Goal: Information Seeking & Learning: Learn about a topic

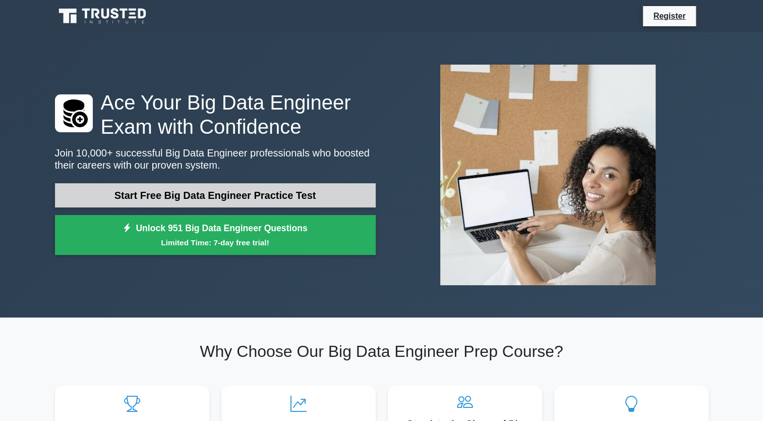
click at [260, 197] on link "Start Free Big Data Engineer Practice Test" at bounding box center [215, 195] width 321 height 24
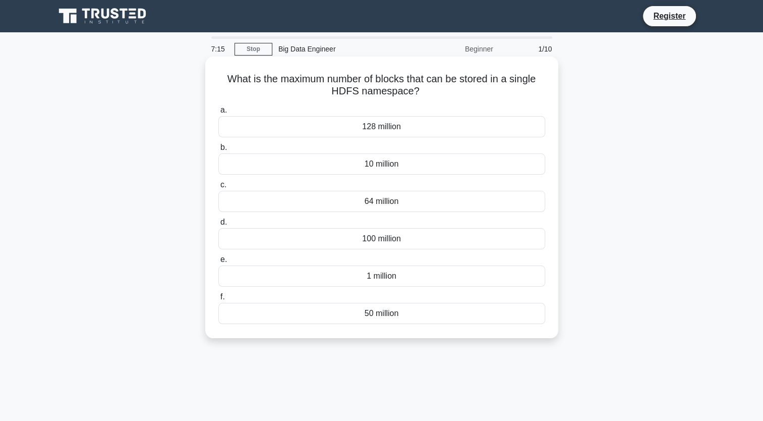
click at [468, 239] on div "100 million" at bounding box center [381, 238] width 327 height 21
click at [218, 226] on input "d. 100 million" at bounding box center [218, 222] width 0 height 7
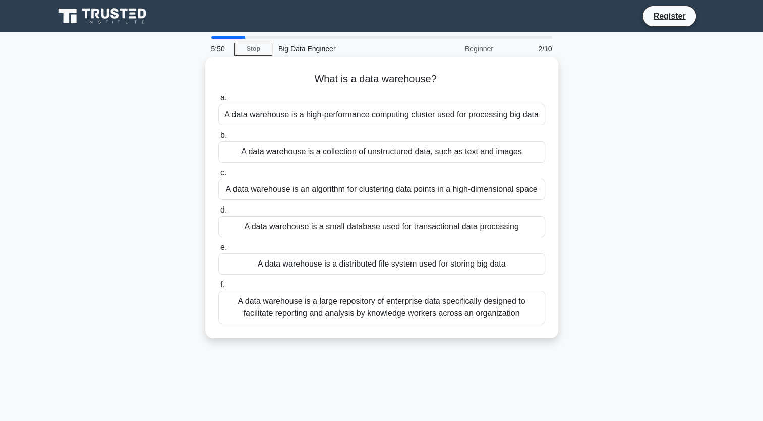
click at [406, 302] on div "A data warehouse is a large repository of enterprise data specifically designed…" at bounding box center [381, 307] width 327 height 33
click at [218, 288] on input "f. A data warehouse is a large repository of enterprise data specifically desig…" at bounding box center [218, 285] width 0 height 7
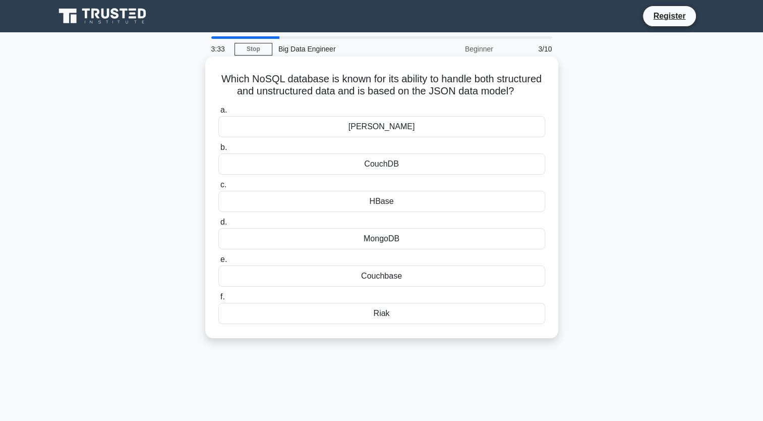
click at [363, 249] on div "MongoDB" at bounding box center [381, 238] width 327 height 21
click at [218, 226] on input "d. MongoDB" at bounding box center [218, 222] width 0 height 7
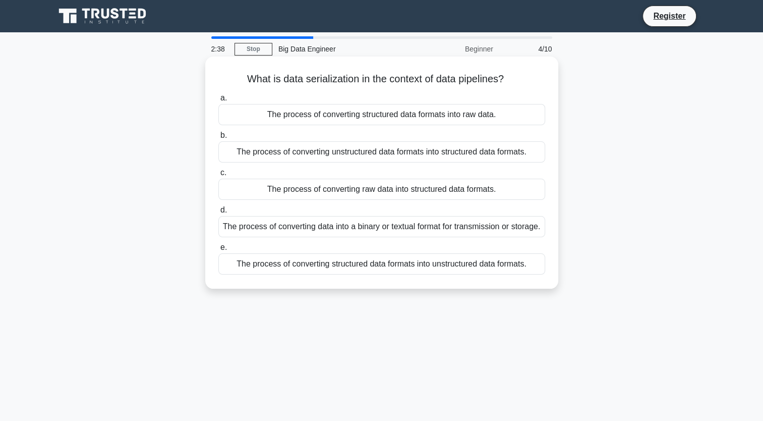
click at [361, 237] on div "The process of converting data into a binary or textual format for transmission…" at bounding box center [381, 226] width 327 height 21
click at [218, 213] on input "d. The process of converting data into a binary or textual format for transmiss…" at bounding box center [218, 210] width 0 height 7
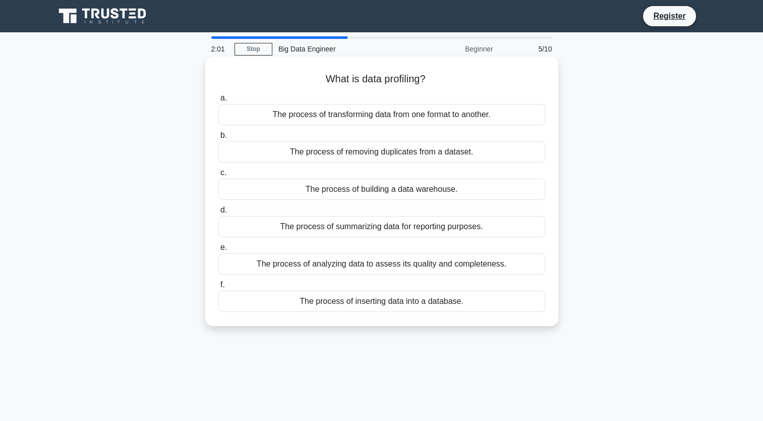
click at [436, 267] on div "The process of analyzing data to assess its quality and completeness." at bounding box center [381, 263] width 327 height 21
click at [218, 251] on input "e. The process of analyzing data to assess its quality and completeness." at bounding box center [218, 247] width 0 height 7
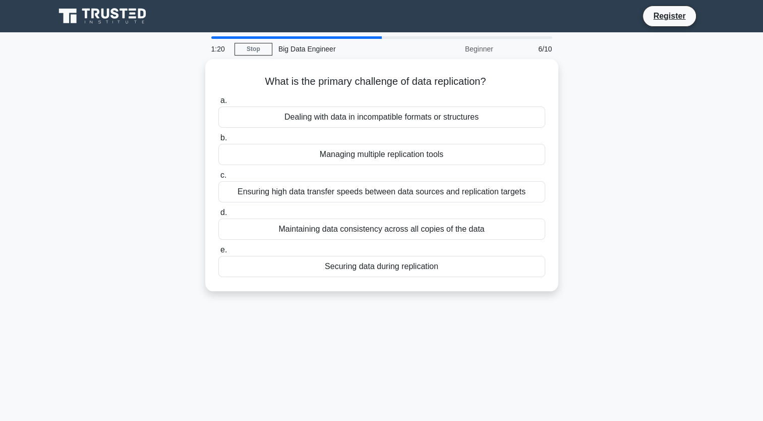
click at [396, 354] on div "1:20 Stop Big Data Engineer Beginner 6/10 What is the primary challenge of data…" at bounding box center [382, 288] width 666 height 505
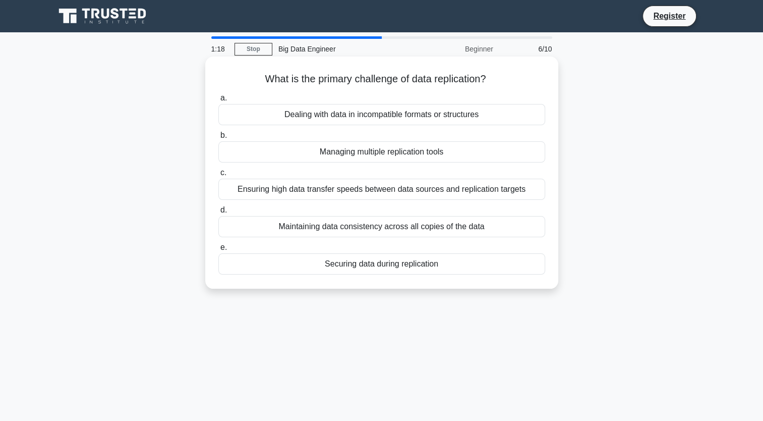
click at [317, 226] on div "Maintaining data consistency across all copies of the data" at bounding box center [381, 226] width 327 height 21
click at [218, 213] on input "d. Maintaining data consistency across all copies of the data" at bounding box center [218, 210] width 0 height 7
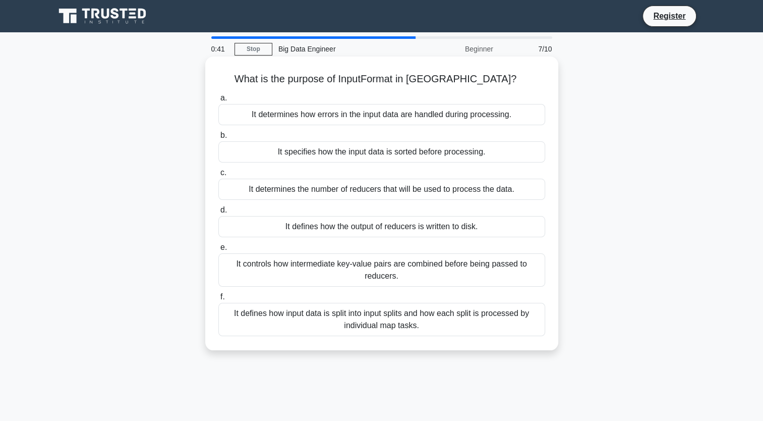
click at [393, 312] on div "It defines how input data is split into input splits and how each split is proc…" at bounding box center [381, 319] width 327 height 33
click at [218, 300] on input "f. It defines how input data is split into input splits and how each split is p…" at bounding box center [218, 297] width 0 height 7
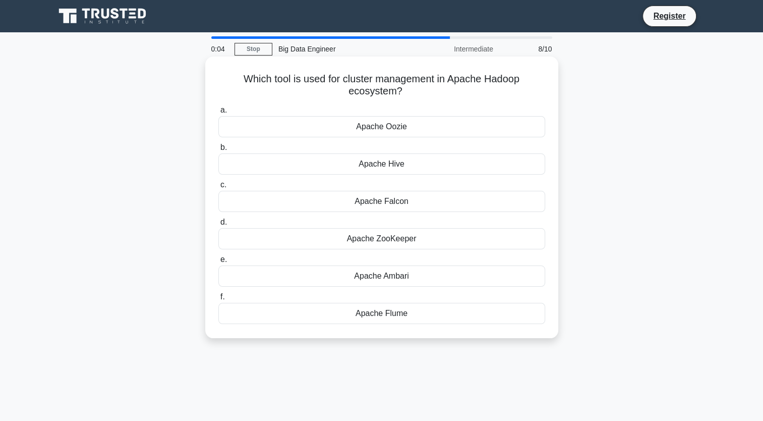
click at [370, 288] on div "a. Apache Oozie b. Apache Hive c. d. e. f." at bounding box center [381, 214] width 339 height 224
click at [370, 281] on div "Apache Ambari" at bounding box center [381, 275] width 327 height 21
click at [218, 263] on input "e. Apache Ambari" at bounding box center [218, 259] width 0 height 7
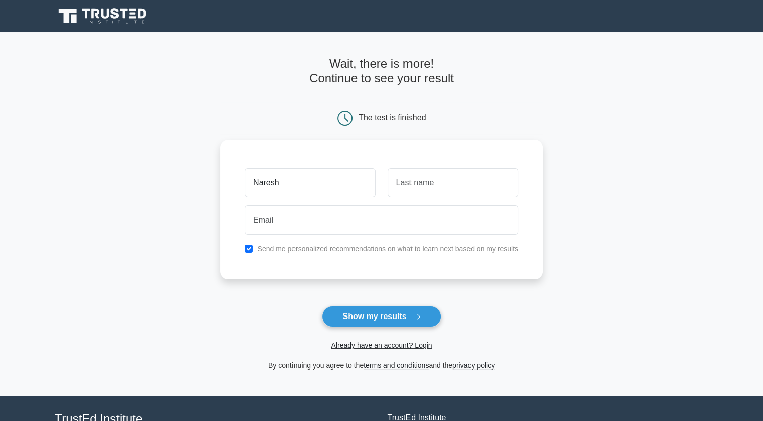
type input "Naresh"
click at [438, 186] on input "text" at bounding box center [453, 182] width 131 height 29
type input "S"
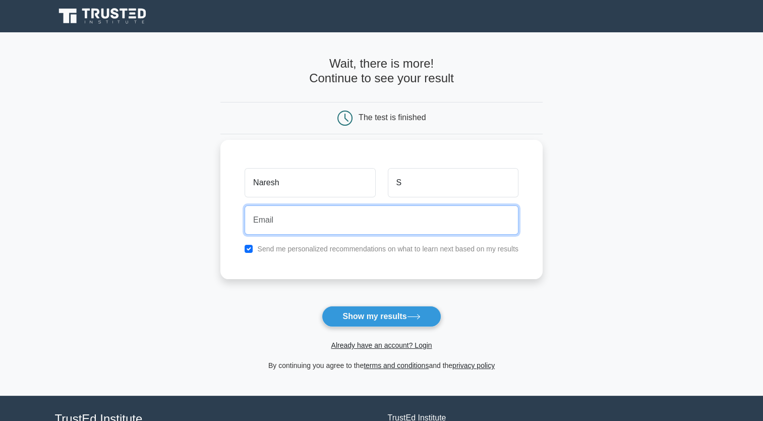
click at [389, 221] on input "email" at bounding box center [382, 219] width 274 height 29
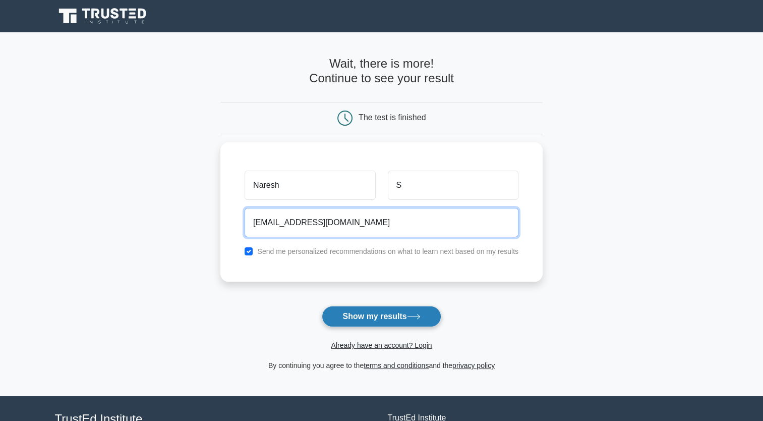
type input "nareshsds582@gmail.com"
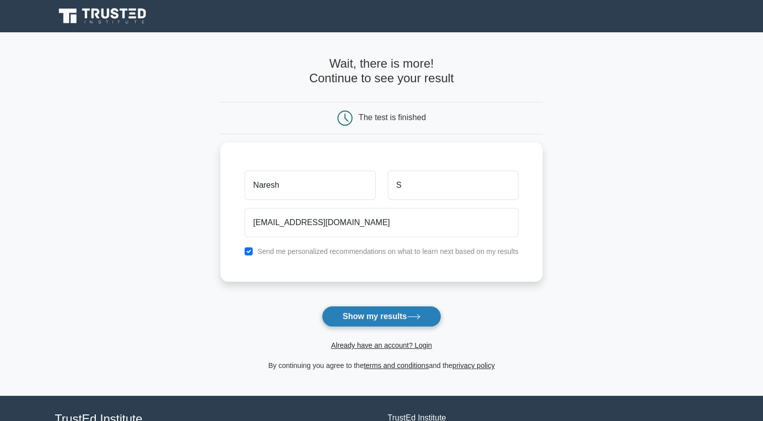
click at [375, 311] on button "Show my results" at bounding box center [381, 316] width 119 height 21
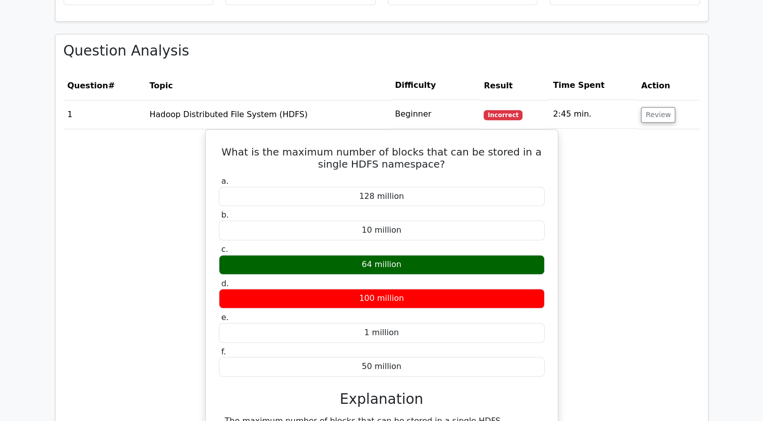
scroll to position [748, 0]
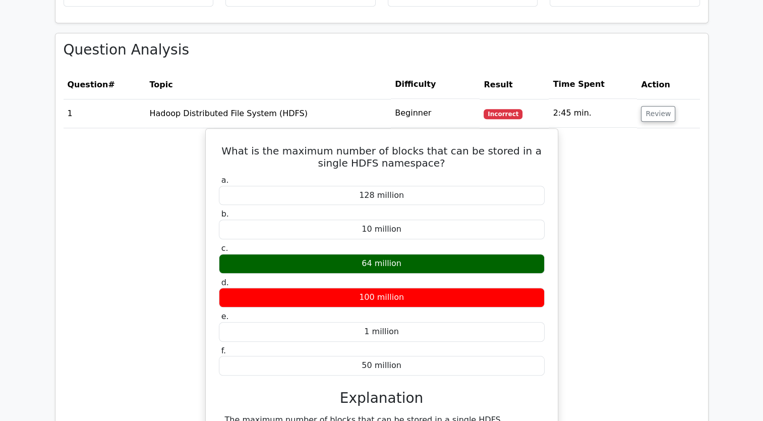
click at [504, 114] on span "Incorrect" at bounding box center [503, 114] width 39 height 10
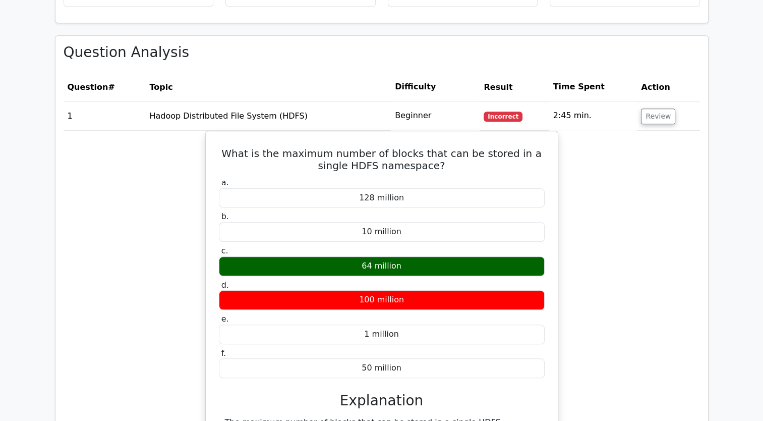
scroll to position [380, 0]
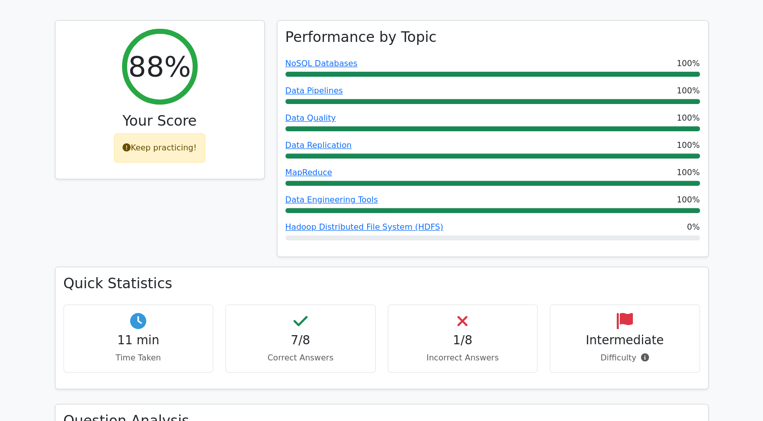
click at [313, 356] on p "Correct Answers" at bounding box center [300, 358] width 133 height 12
click at [425, 342] on h4 "1/8" at bounding box center [463, 340] width 133 height 15
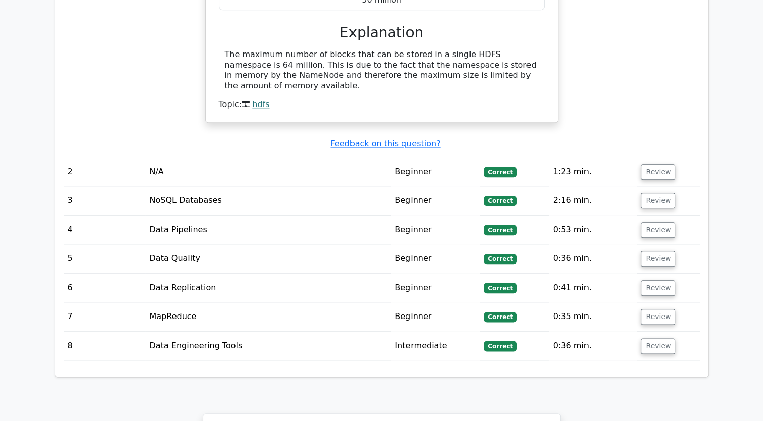
scroll to position [748, 0]
